Goal: Transaction & Acquisition: Purchase product/service

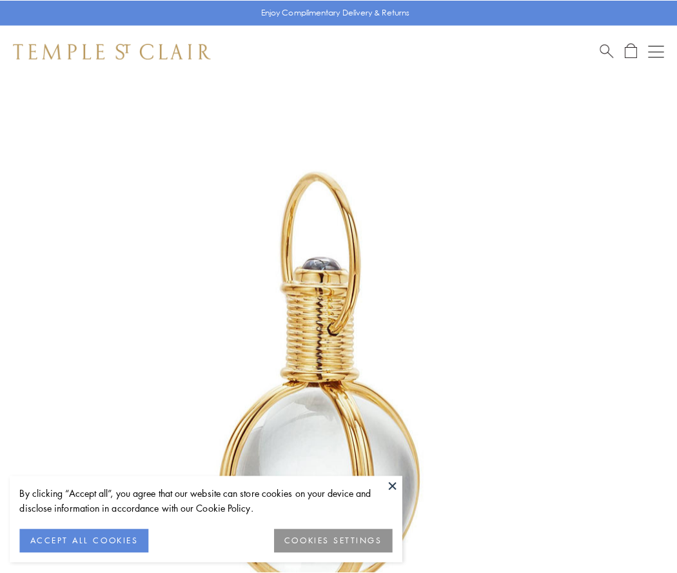
scroll to position [337, 0]
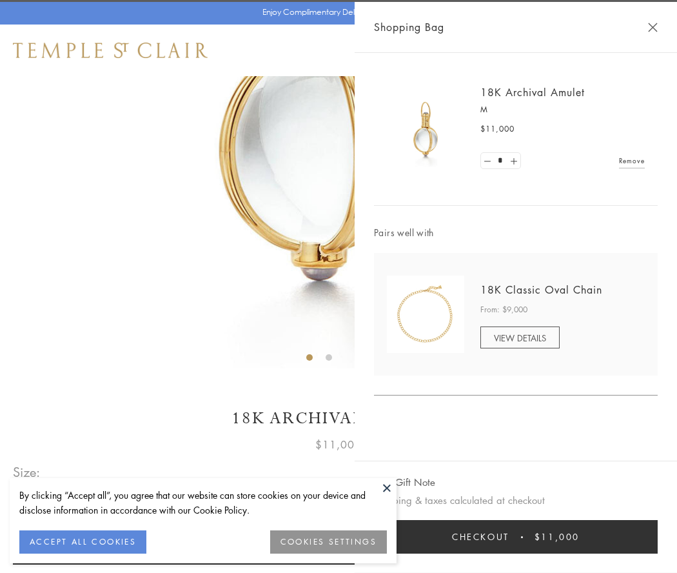
click at [516, 536] on button "Checkout $11,000" at bounding box center [516, 537] width 284 height 34
